Goal: Task Accomplishment & Management: Manage account settings

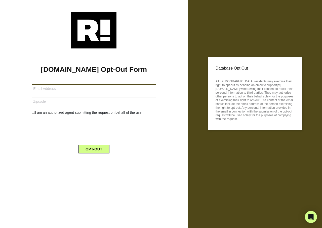
type input "cplmac@memoirs.work"
type input "93536"
type input "minu05texas@yahoo.com"
type input "78213"
type input "[EMAIL_ADDRESS][DOMAIN_NAME]"
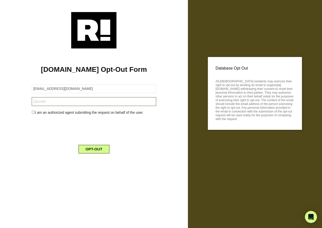
type input "48471"
